Goal: Task Accomplishment & Management: Manage account settings

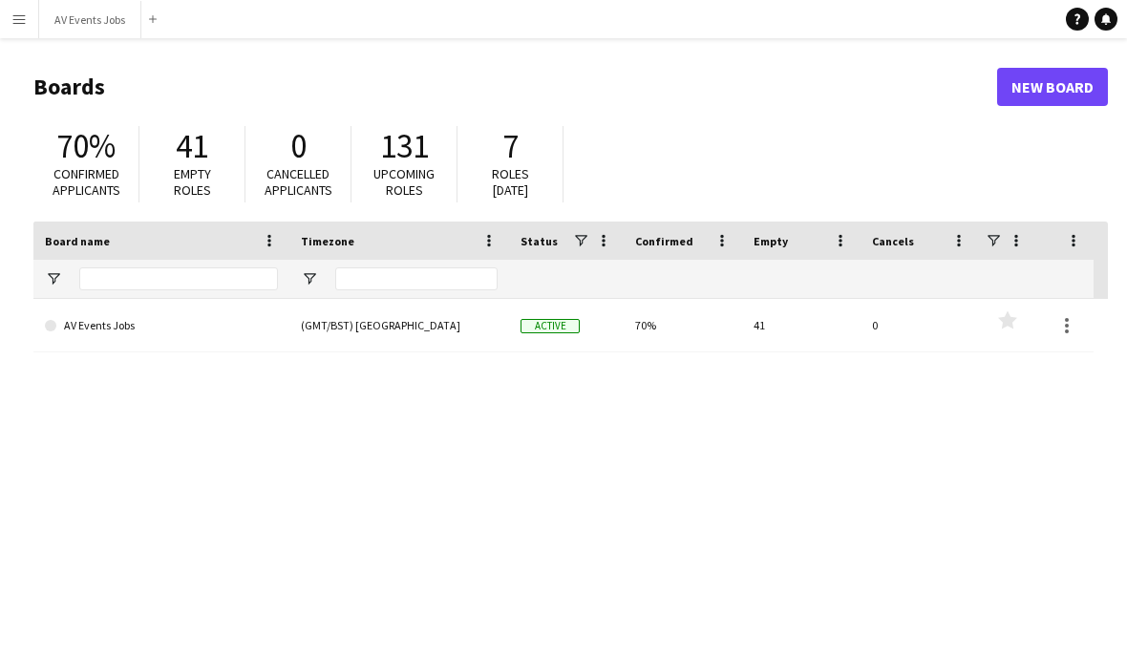
click at [259, 335] on link "AV Events Jobs" at bounding box center [161, 325] width 233 height 53
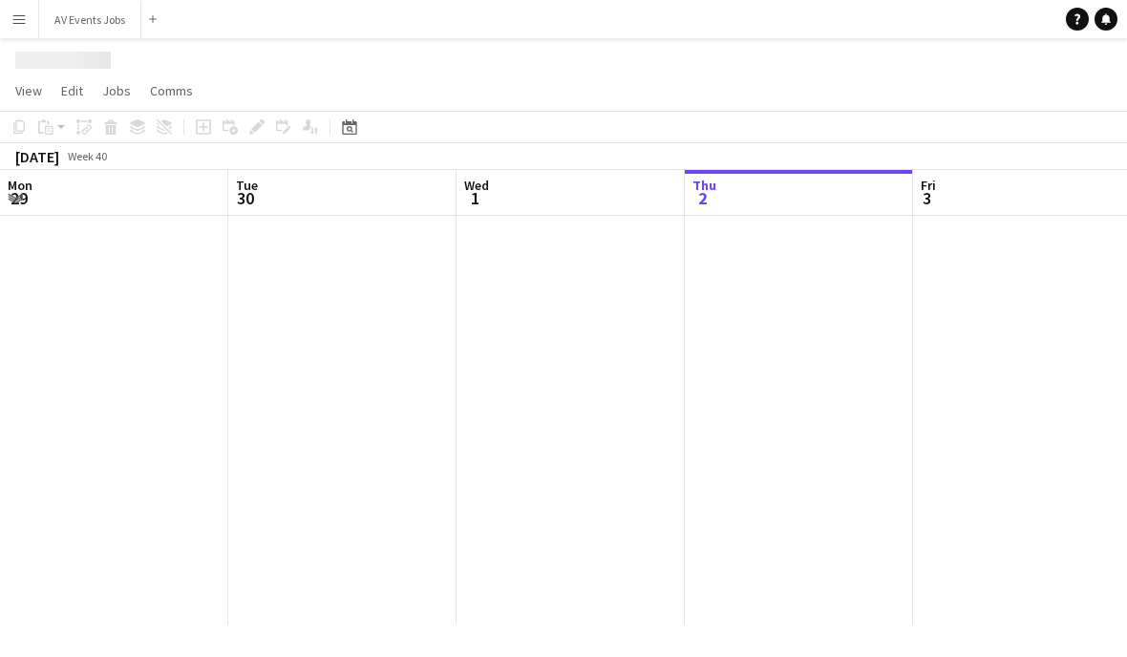
scroll to position [0, 456]
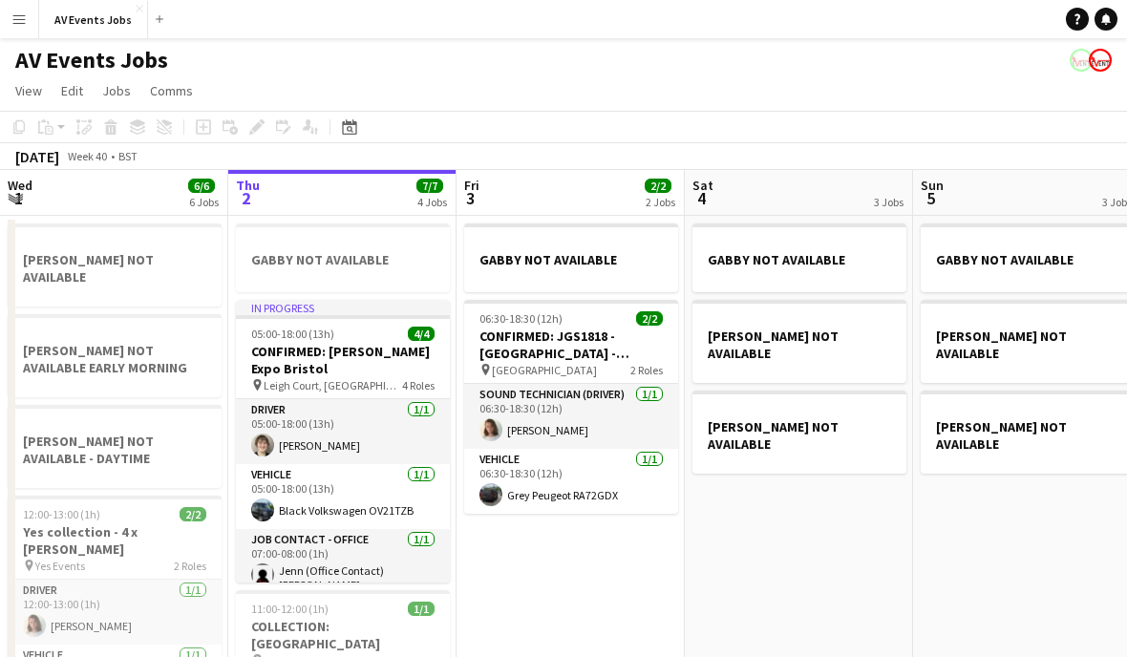
click at [350, 132] on icon "Date picker" at bounding box center [349, 126] width 15 height 15
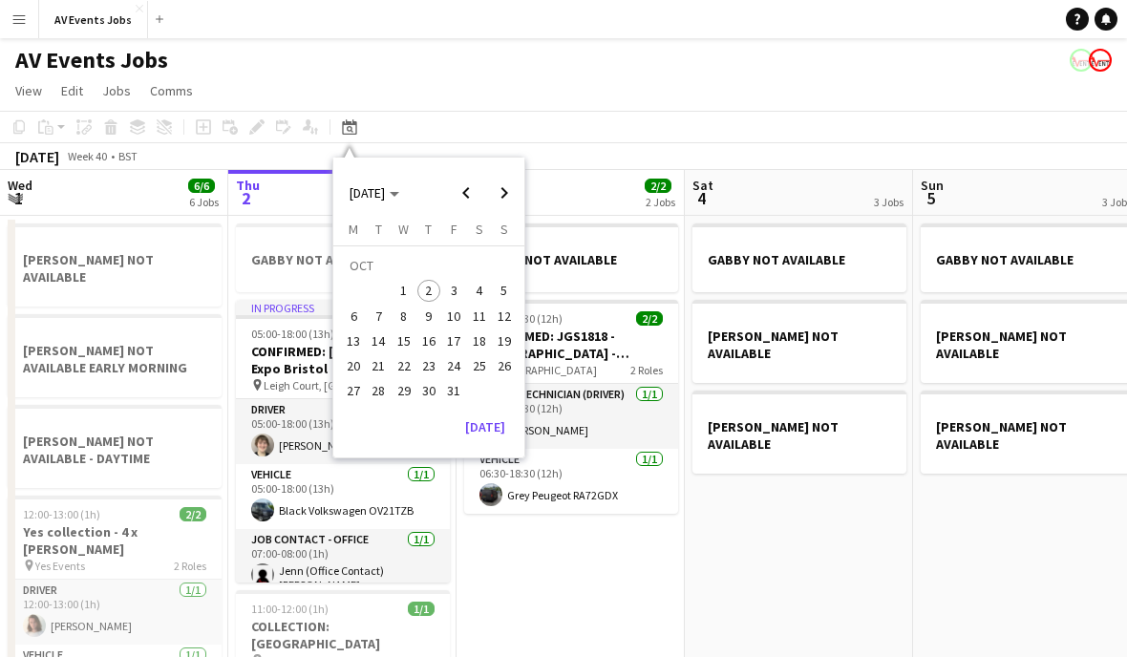
click at [434, 343] on span "16" at bounding box center [428, 340] width 23 height 23
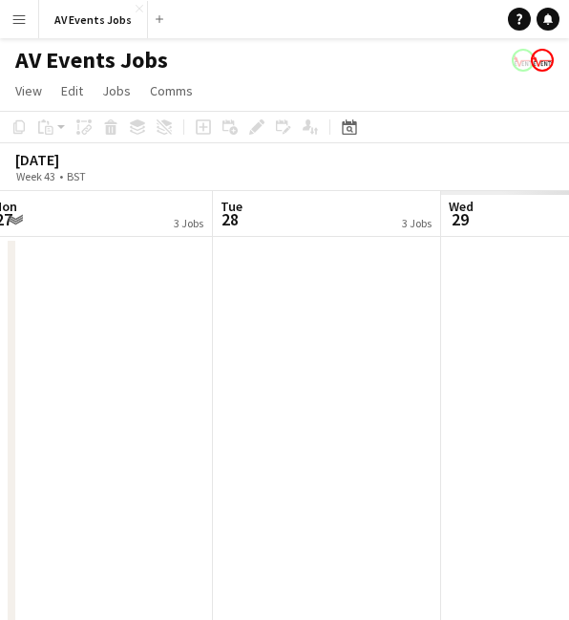
scroll to position [0, 476]
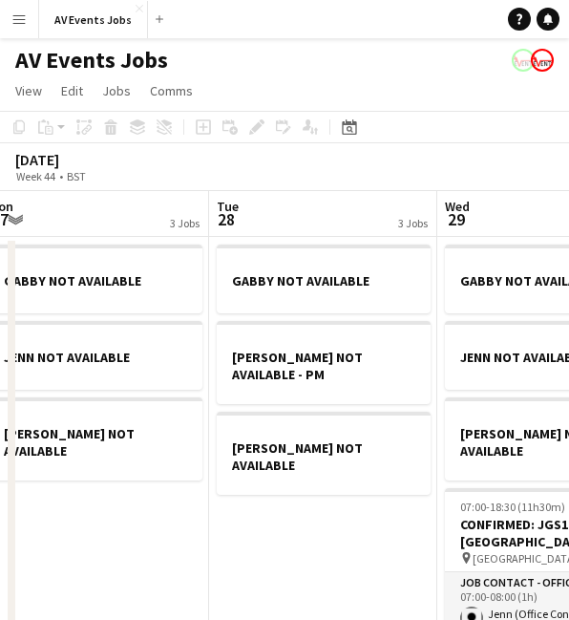
click at [350, 120] on icon "Date picker" at bounding box center [349, 126] width 15 height 15
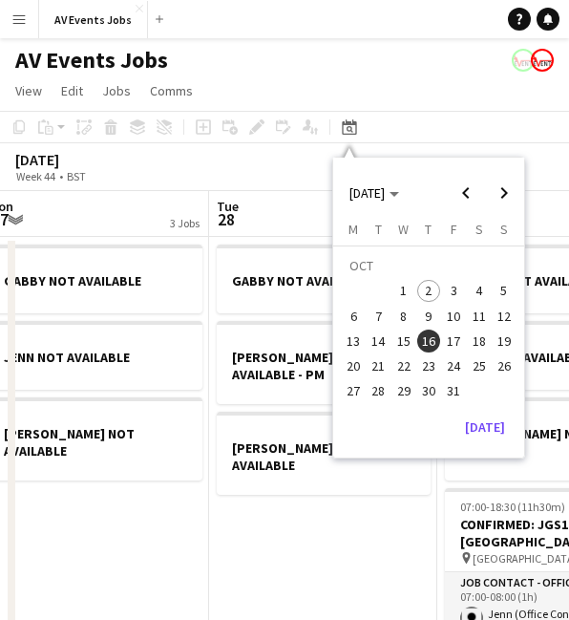
click at [514, 336] on span "19" at bounding box center [504, 340] width 23 height 23
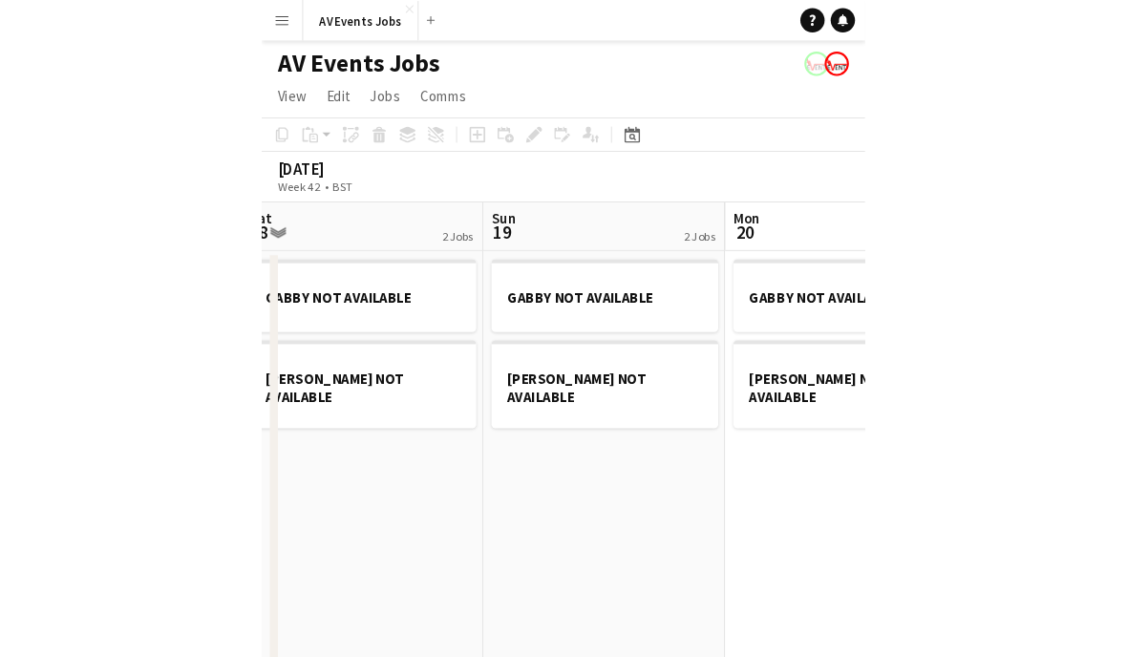
scroll to position [0, 399]
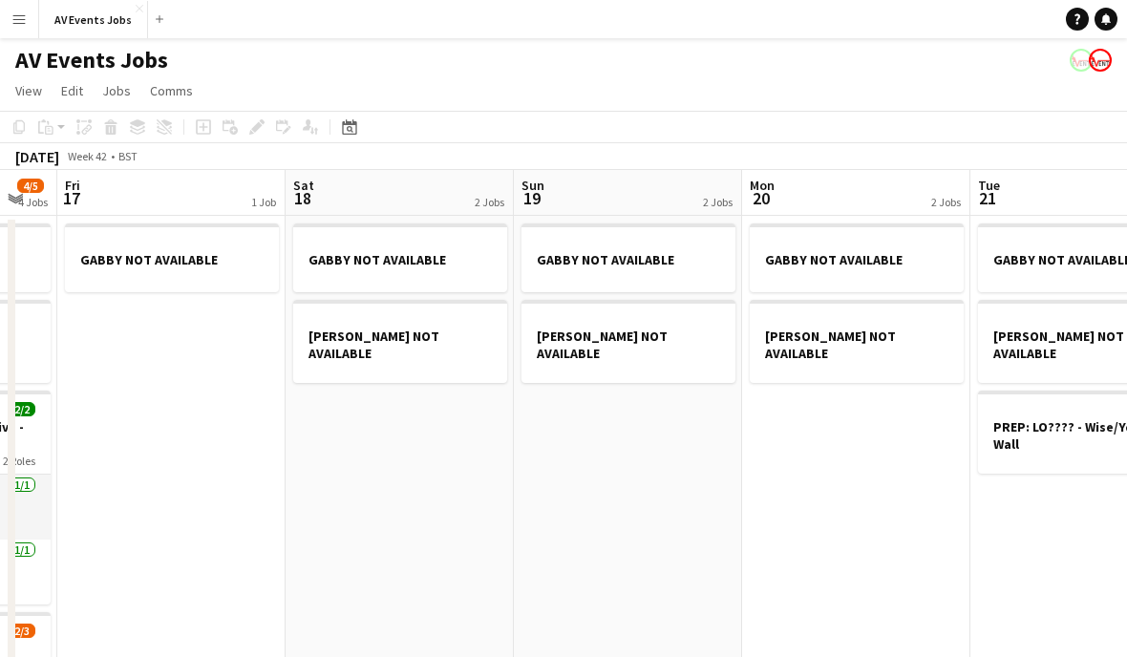
click at [356, 127] on icon at bounding box center [349, 126] width 14 height 15
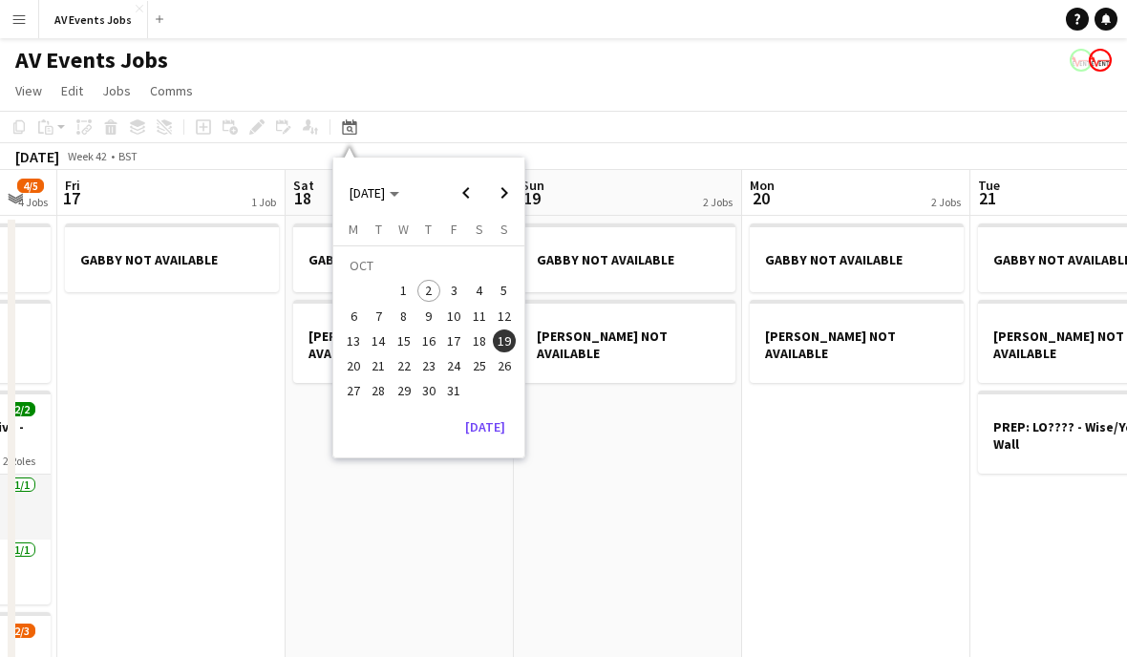
click at [412, 343] on span "15" at bounding box center [403, 340] width 23 height 23
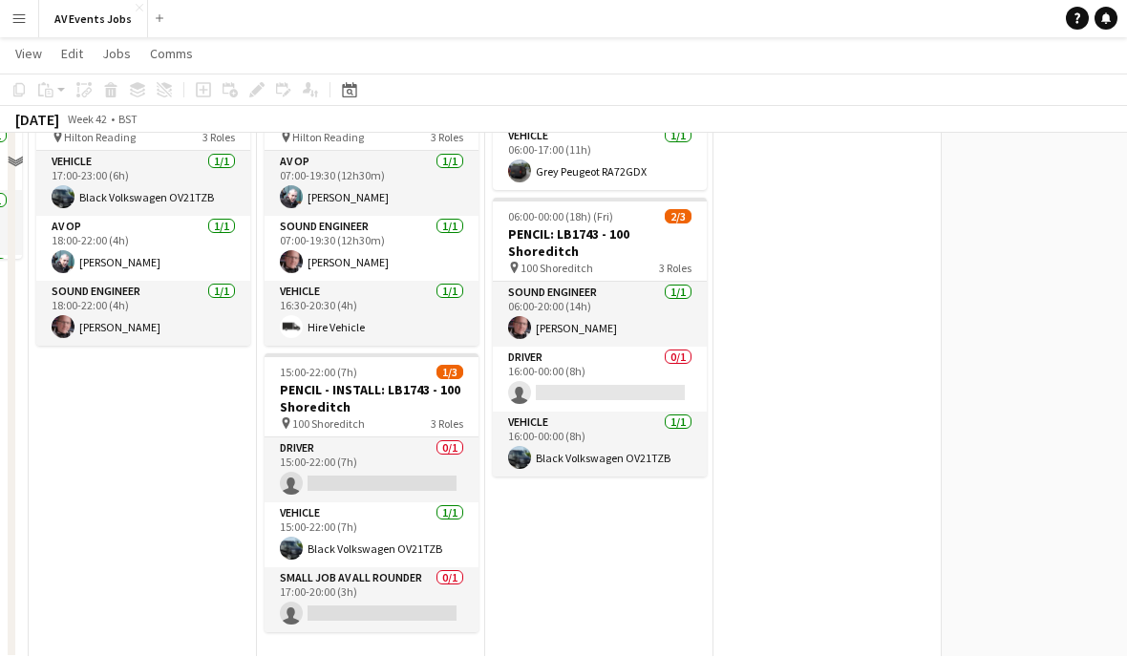
scroll to position [423, 0]
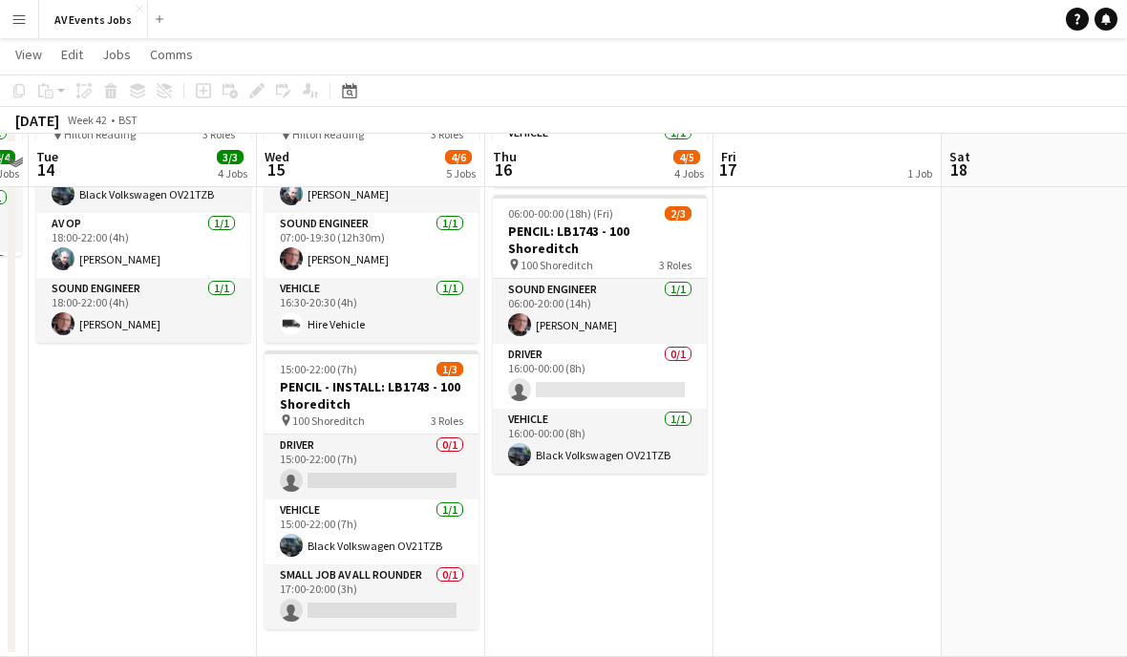
click at [415, 577] on app-card-role "Small Job AV All Rounder 0/1 17:00-20:00 (3h) single-neutral-actions" at bounding box center [372, 596] width 214 height 65
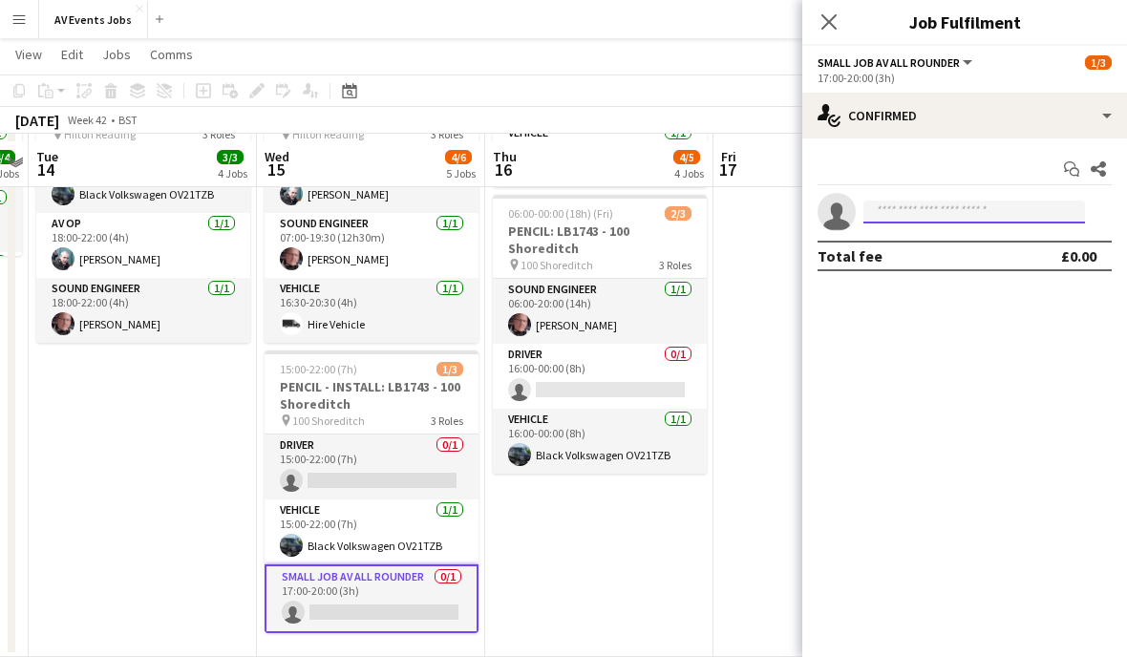
click at [937, 210] on input at bounding box center [974, 212] width 222 height 23
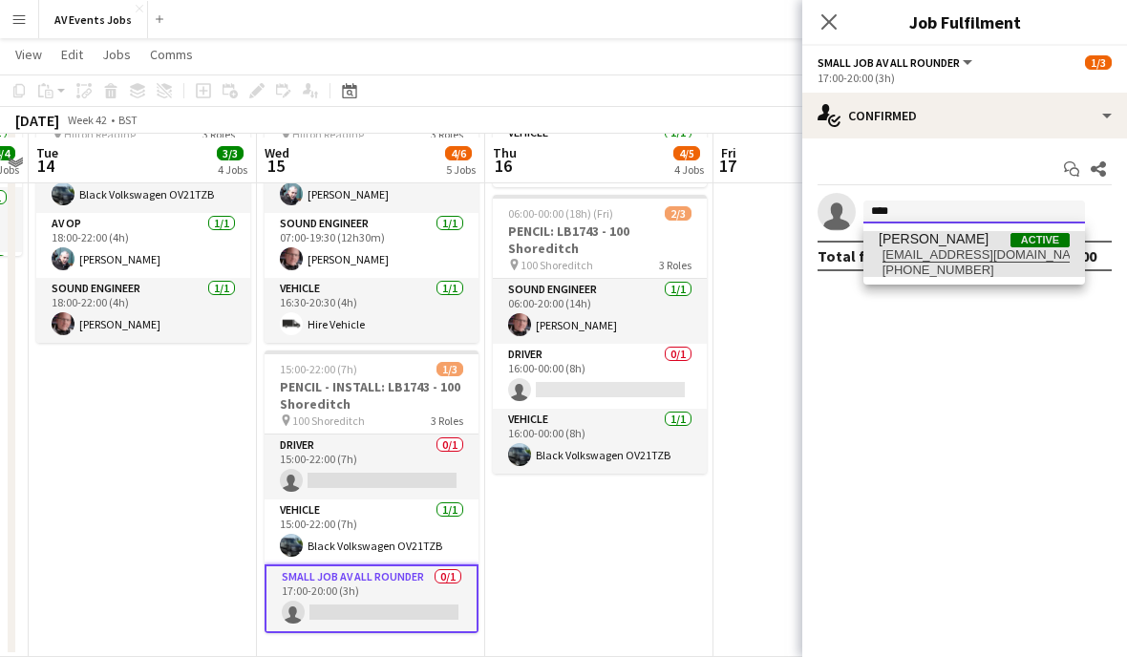
type input "****"
click at [982, 247] on span "[EMAIL_ADDRESS][DOMAIN_NAME]" at bounding box center [974, 254] width 191 height 15
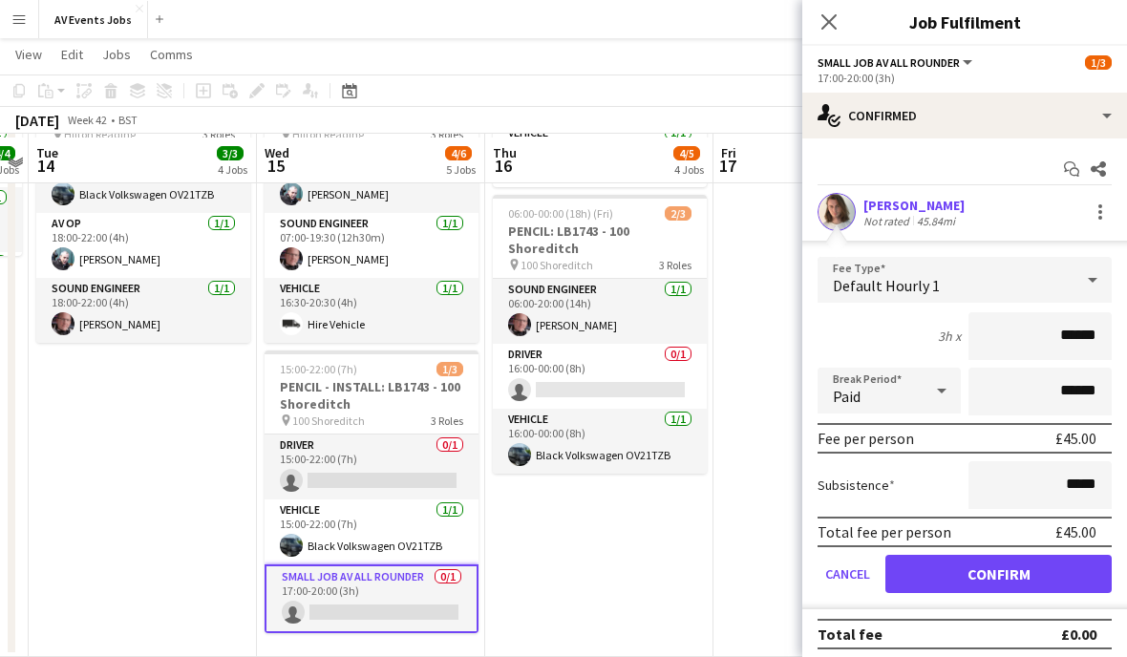
click at [1023, 574] on button "Confirm" at bounding box center [998, 574] width 226 height 38
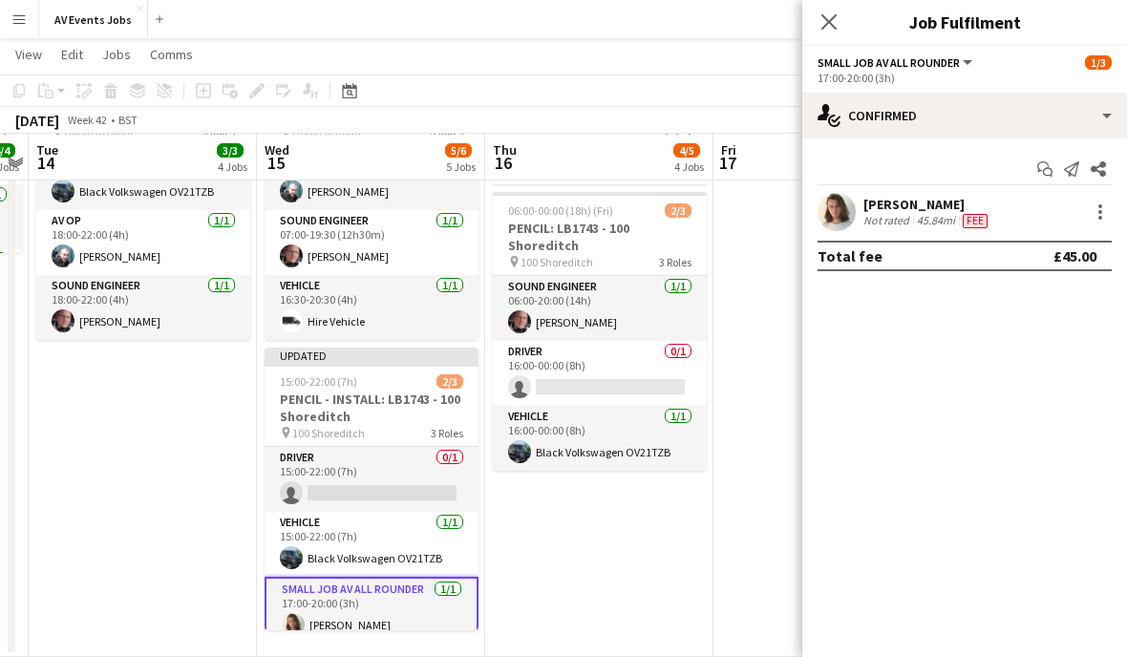
scroll to position [395, 0]
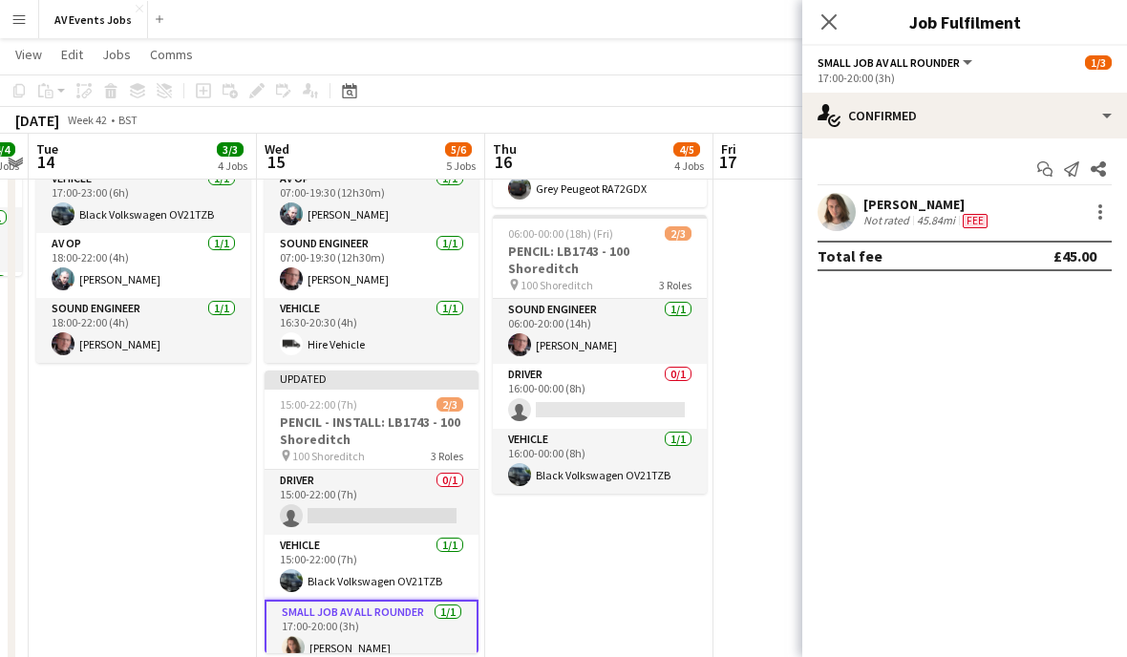
click at [383, 414] on h3 "PENCIL - INSTALL: LB1743 - 100 Shoreditch" at bounding box center [372, 430] width 214 height 34
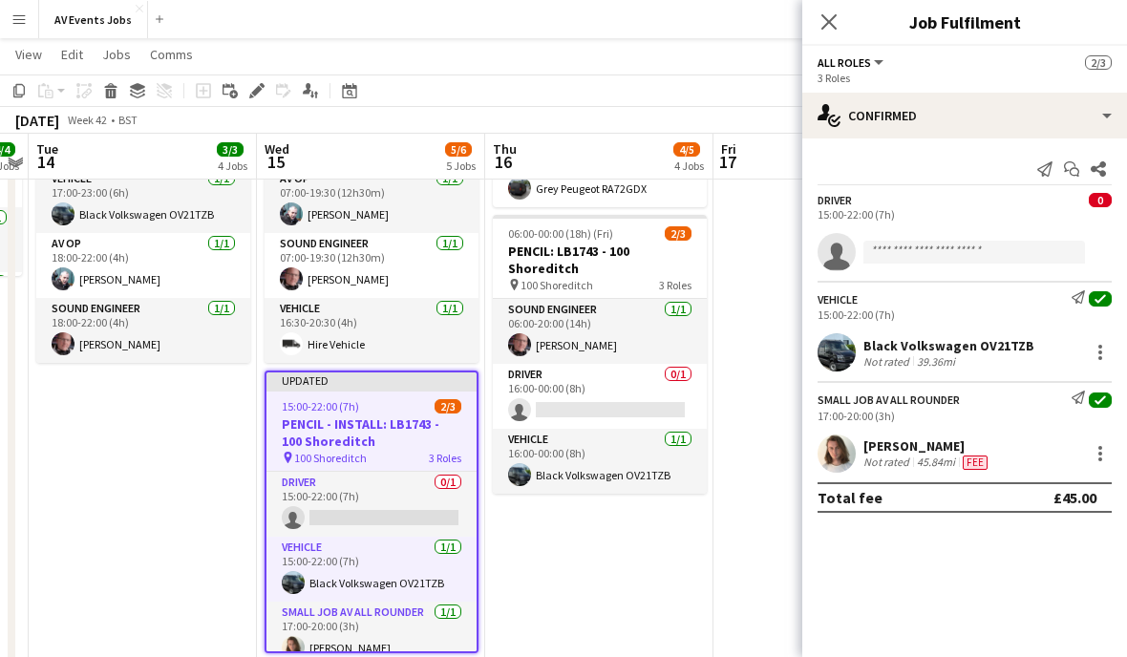
click at [839, 23] on app-icon "Close pop-in" at bounding box center [828, 22] width 23 height 23
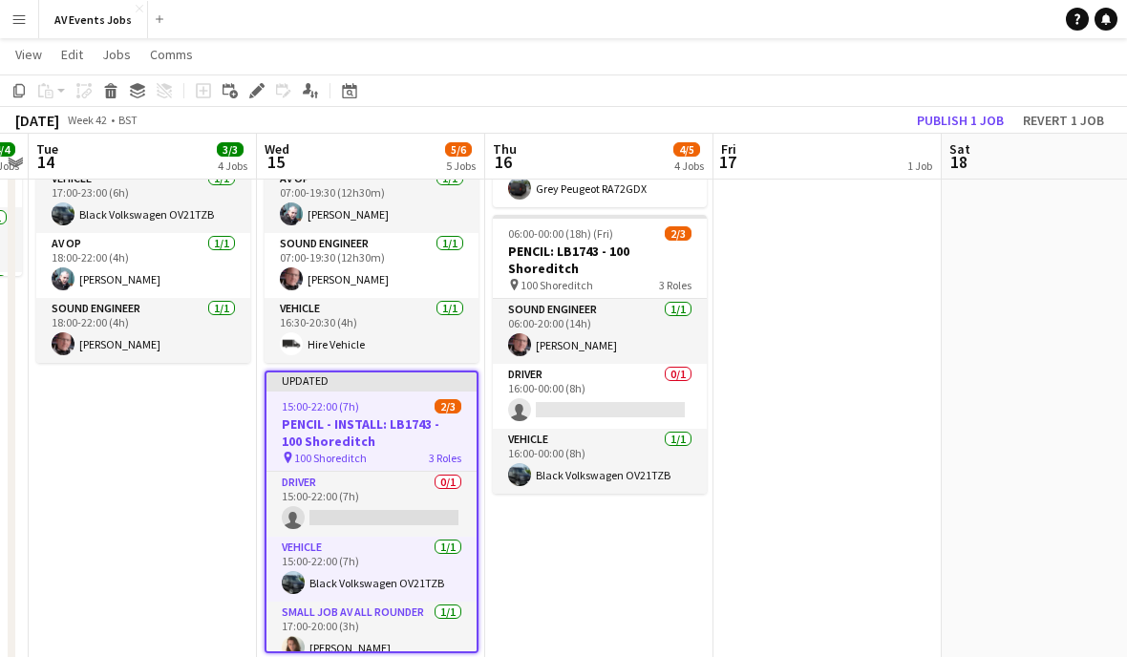
click at [966, 126] on button "Publish 1 job" at bounding box center [960, 120] width 102 height 25
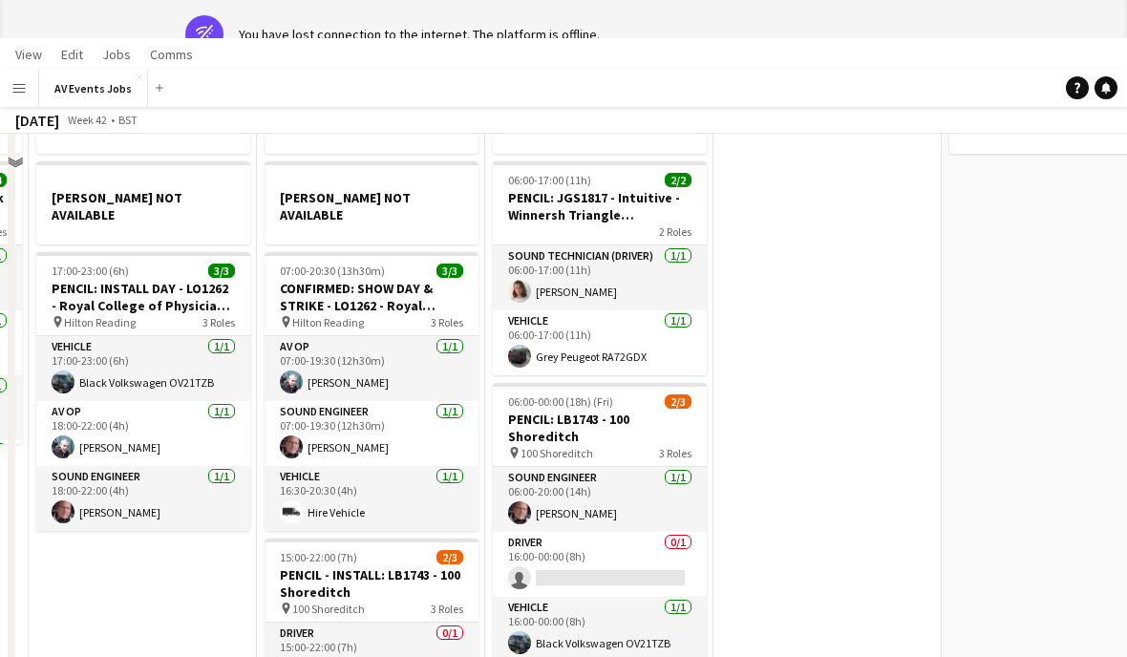
scroll to position [76, 0]
